Goal: Task Accomplishment & Management: Use online tool/utility

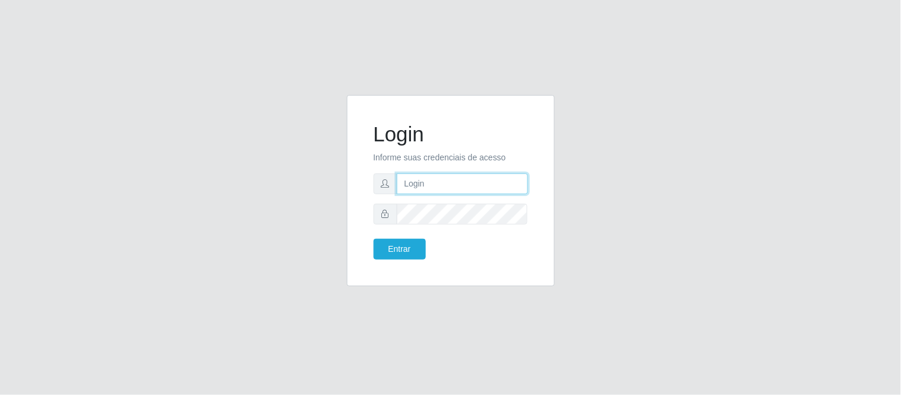
click at [431, 185] on input "text" at bounding box center [462, 183] width 131 height 21
click at [493, 193] on input "de" at bounding box center [462, 183] width 131 height 21
type input "deyvid@carnesecortes"
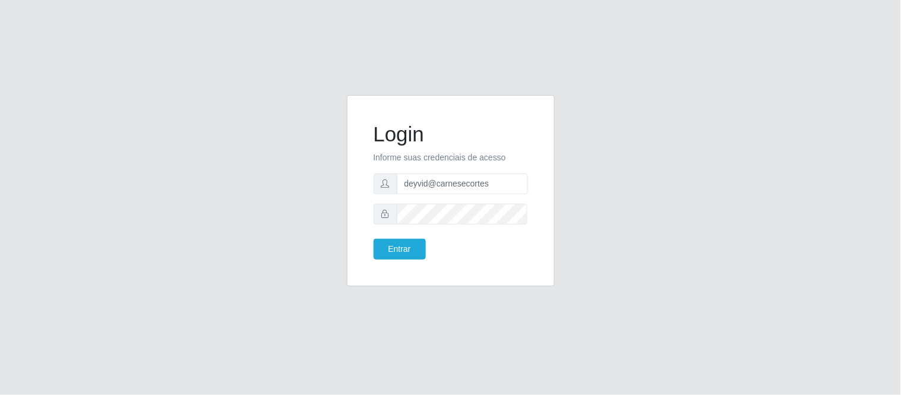
click at [452, 210] on form "Login Informe suas credenciais de acesso deyvid@carnesecortes Entrar" at bounding box center [451, 191] width 154 height 138
click at [398, 244] on button "Entrar" at bounding box center [400, 249] width 52 height 21
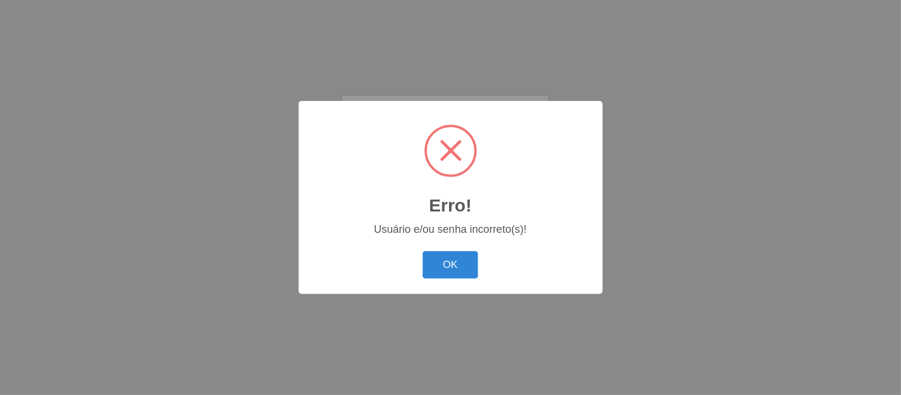
drag, startPoint x: 462, startPoint y: 263, endPoint x: 424, endPoint y: 36, distance: 230.2
click at [462, 261] on button "OK" at bounding box center [450, 265] width 55 height 28
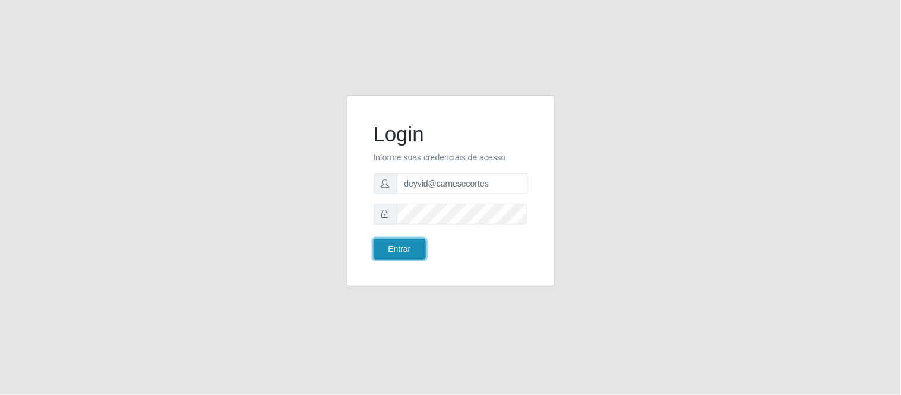
click at [402, 253] on button "Entrar" at bounding box center [400, 249] width 52 height 21
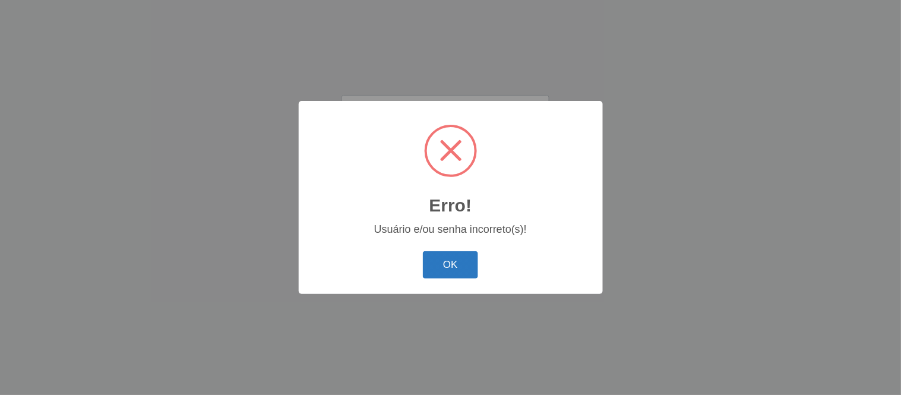
click at [450, 264] on button "OK" at bounding box center [450, 265] width 55 height 28
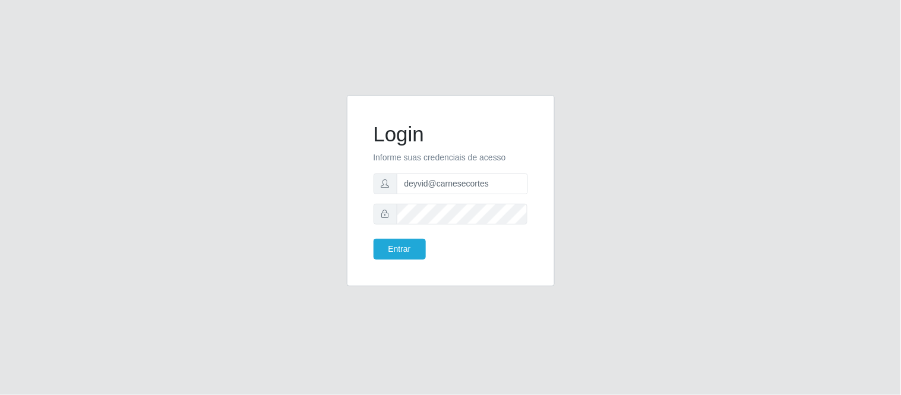
click at [386, 215] on icon at bounding box center [385, 214] width 8 height 8
click at [405, 254] on button "Entrar" at bounding box center [400, 249] width 52 height 21
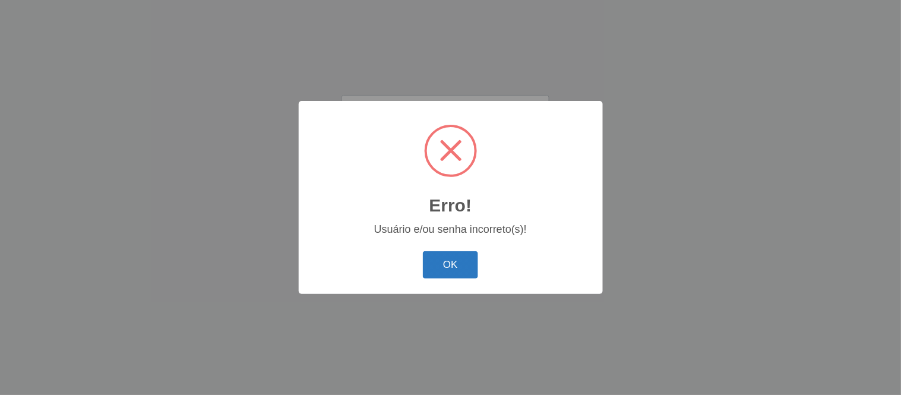
click at [470, 276] on button "OK" at bounding box center [450, 265] width 55 height 28
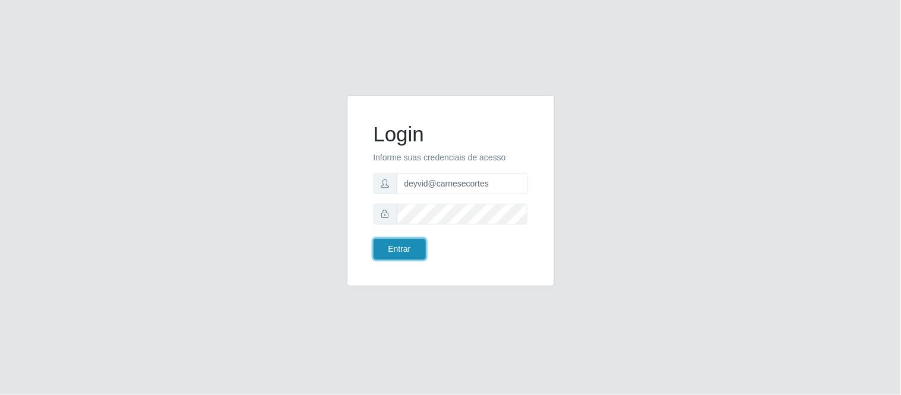
click at [407, 244] on button "Entrar" at bounding box center [400, 249] width 52 height 21
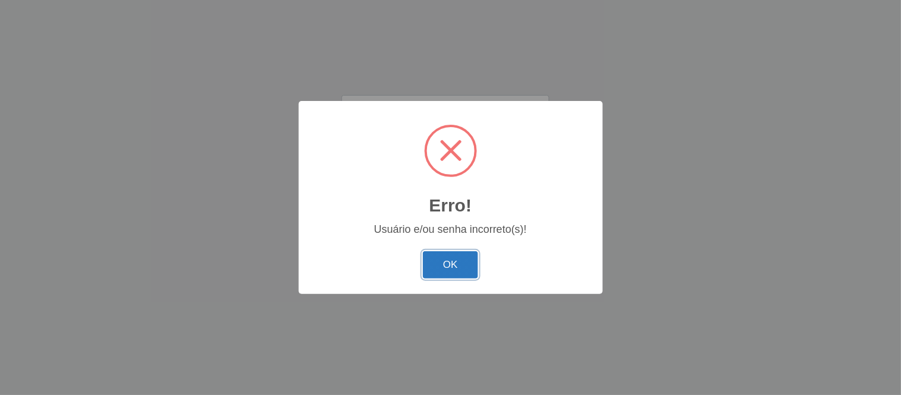
click at [472, 261] on button "OK" at bounding box center [450, 265] width 55 height 28
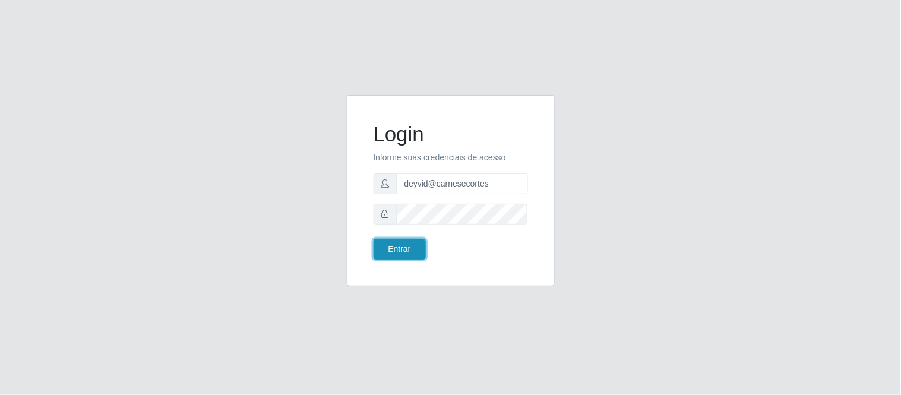
click at [411, 246] on button "Entrar" at bounding box center [400, 249] width 52 height 21
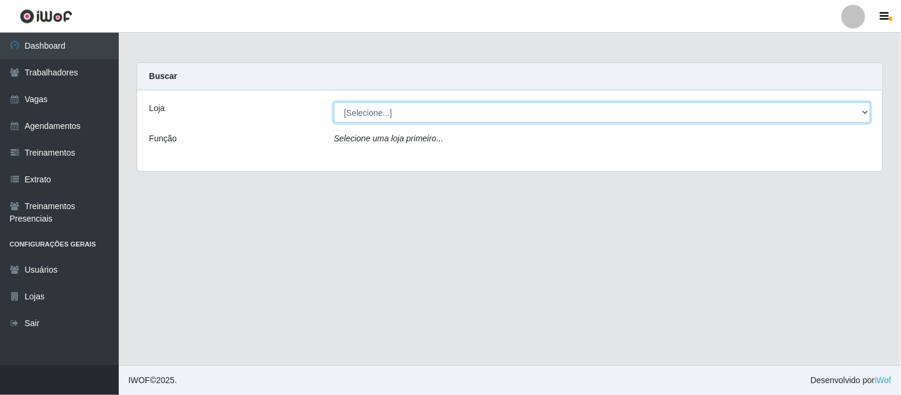
click at [452, 115] on select "[Selecione...] Carnes & Cortes" at bounding box center [602, 112] width 537 height 21
select select "433"
click at [334, 102] on select "[Selecione...] Carnes & Cortes" at bounding box center [602, 112] width 537 height 21
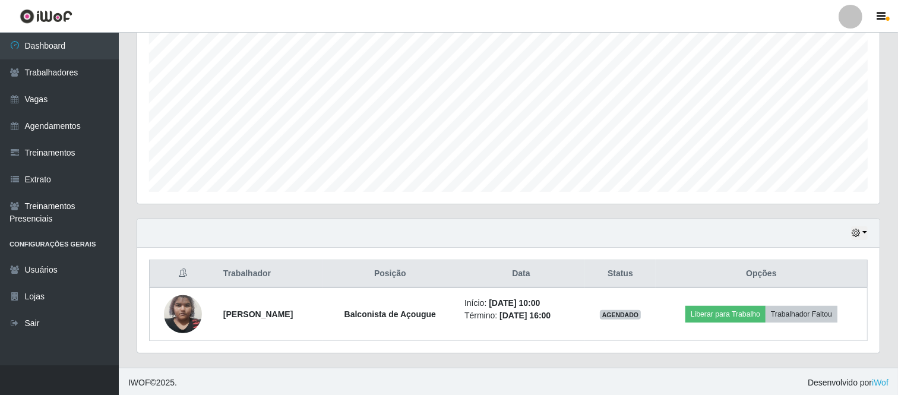
scroll to position [235, 0]
